Goal: Transaction & Acquisition: Purchase product/service

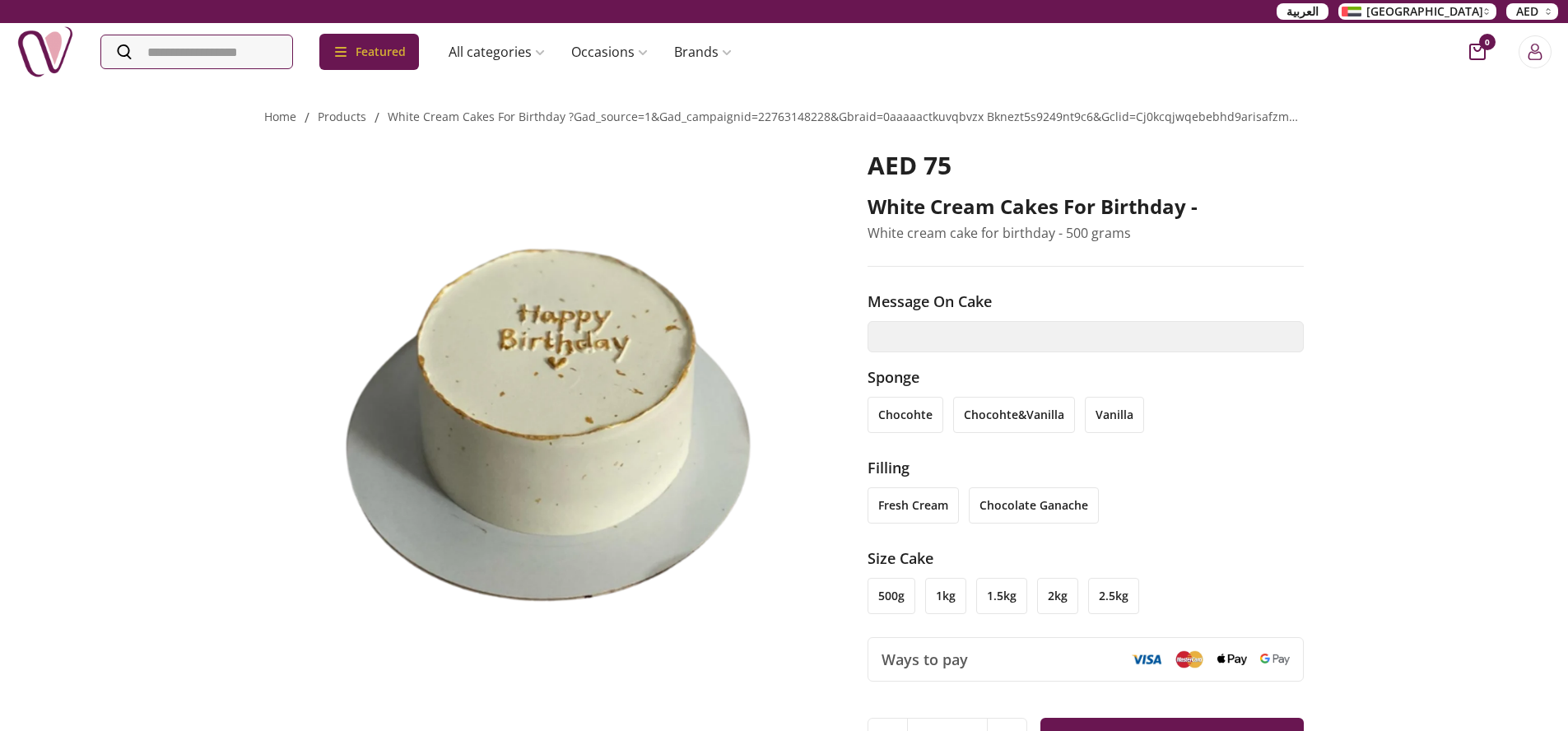
click at [916, 421] on li "chocohte" at bounding box center [905, 415] width 75 height 36
click at [1004, 424] on li "chocohte&vanilla" at bounding box center [1014, 415] width 122 height 36
click at [909, 414] on li "chocohte" at bounding box center [905, 415] width 75 height 36
click at [1091, 419] on li "vanilla" at bounding box center [1114, 415] width 59 height 36
click at [924, 418] on li "chocohte" at bounding box center [905, 415] width 75 height 36
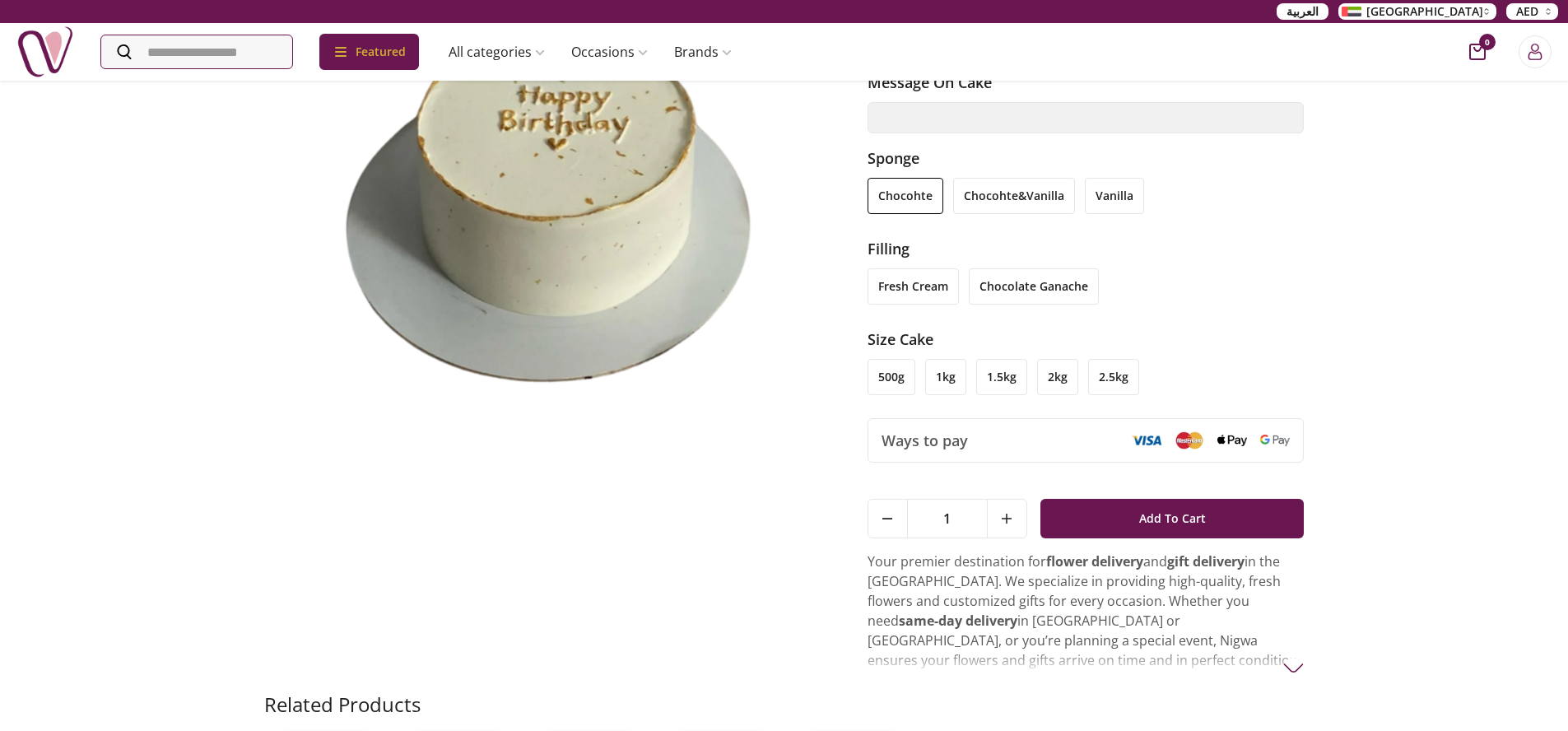
scroll to position [217, 0]
click at [944, 382] on li "1kg" at bounding box center [945, 378] width 41 height 36
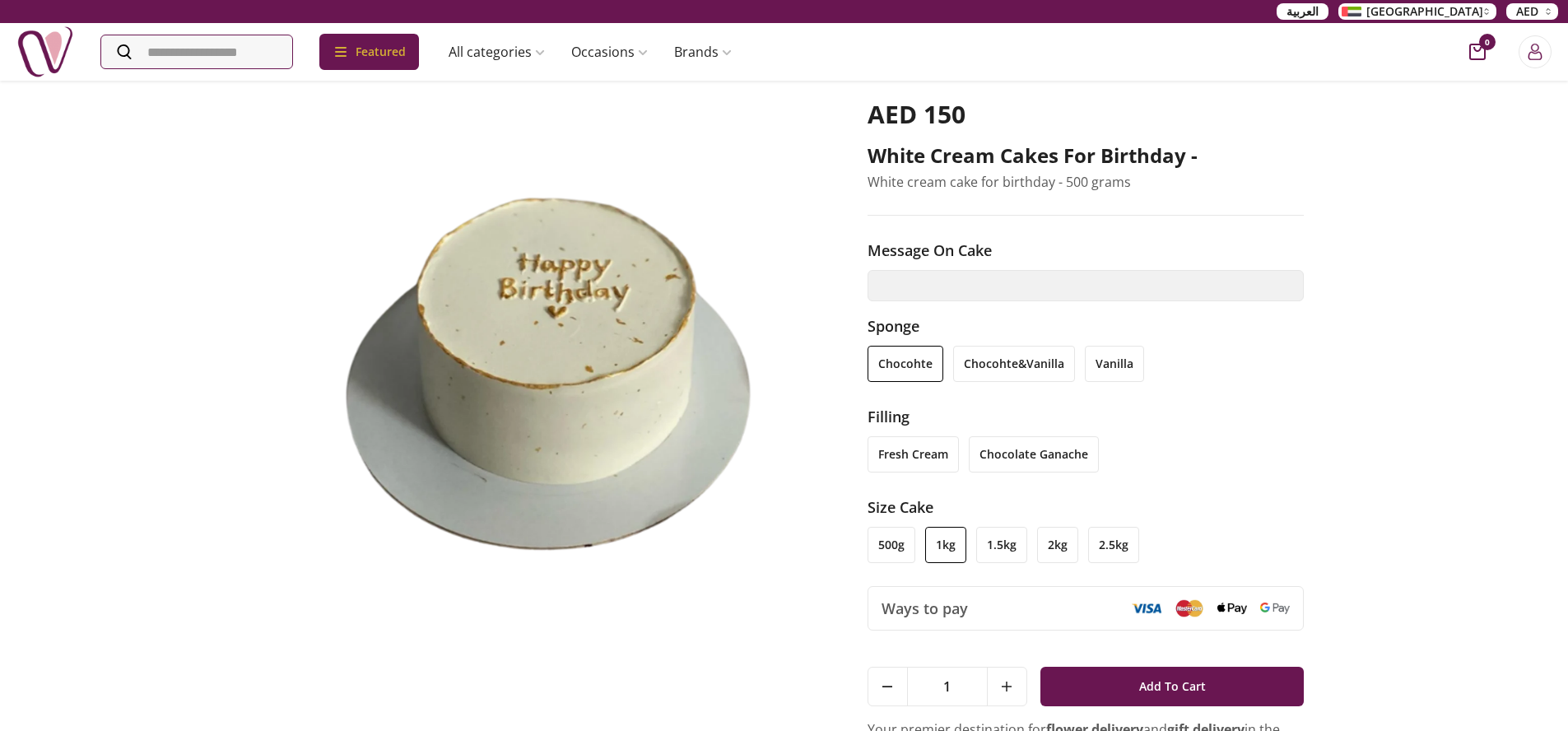
scroll to position [51, 0]
click at [890, 547] on li "500g" at bounding box center [891, 544] width 47 height 36
click at [935, 546] on li "1kg" at bounding box center [945, 544] width 41 height 36
click at [988, 366] on li "chocohte&vanilla" at bounding box center [1014, 363] width 122 height 36
click at [1120, 366] on li "vanilla" at bounding box center [1114, 363] width 59 height 36
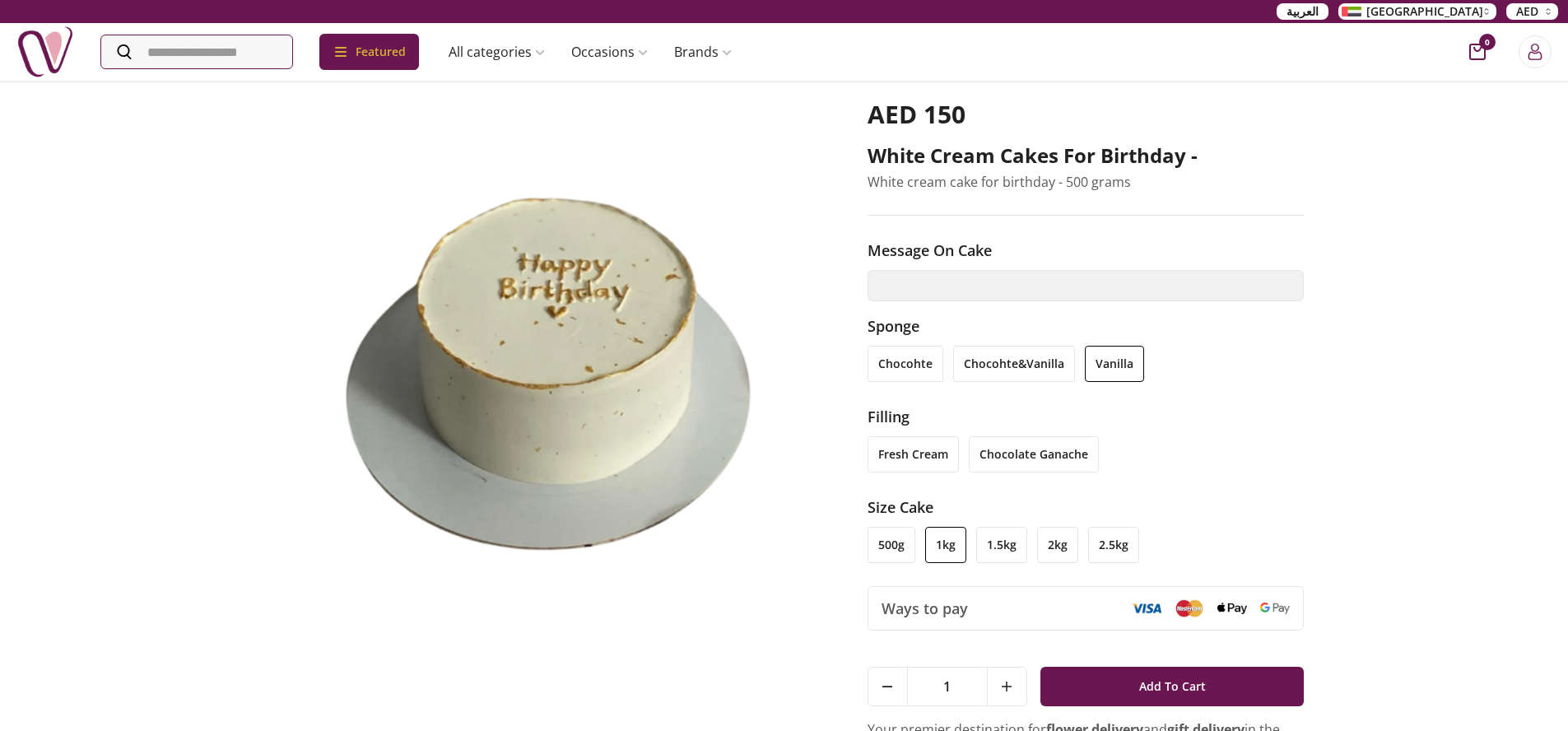
click at [1062, 460] on li "chocolate ganache" at bounding box center [1034, 453] width 130 height 36
click at [878, 536] on li "500g" at bounding box center [891, 544] width 47 height 36
click at [900, 467] on li "fresh cream" at bounding box center [913, 453] width 91 height 36
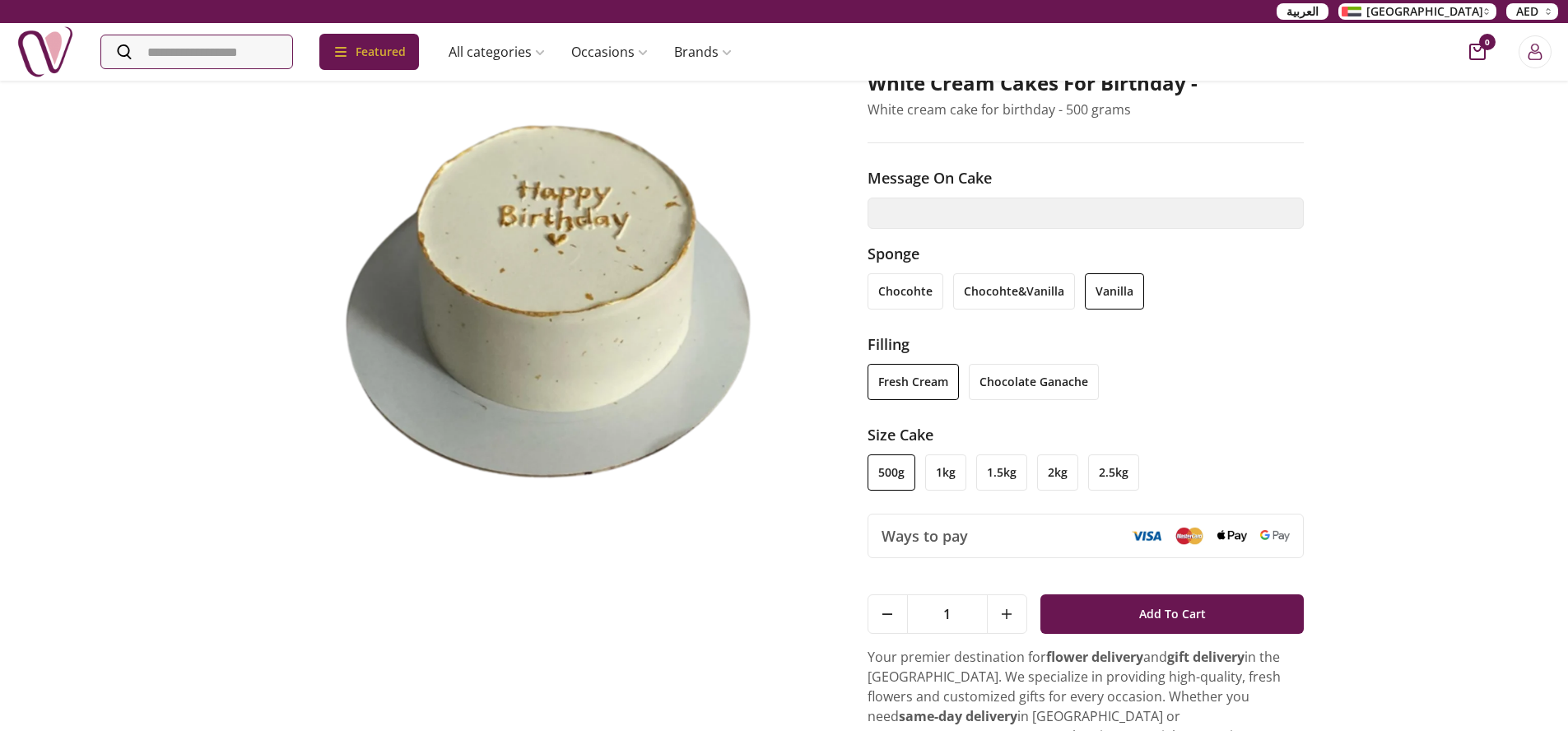
scroll to position [237, 0]
